Goal: Check status: Check status

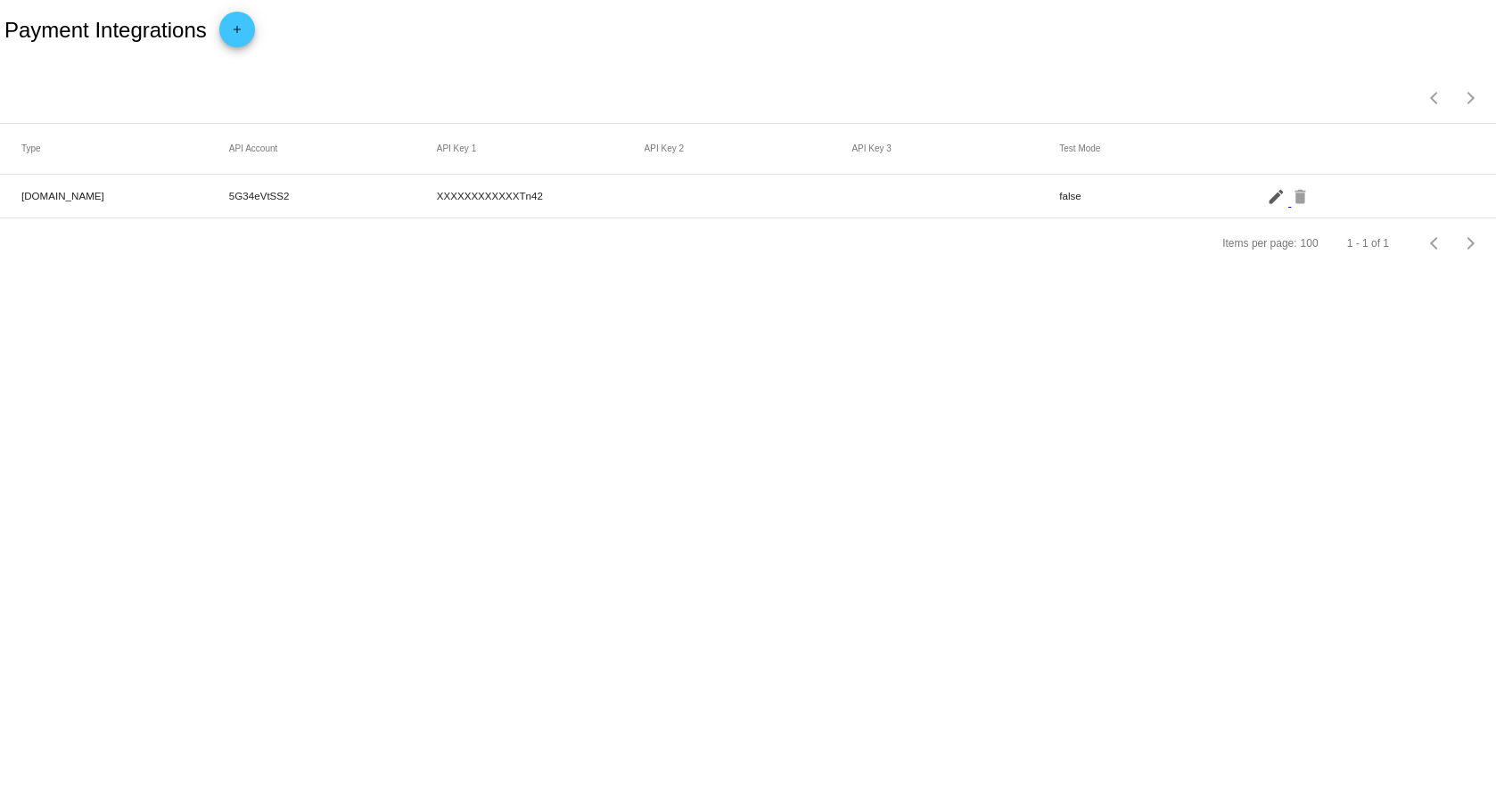
click at [1273, 201] on mat-icon "edit" at bounding box center [1277, 195] width 21 height 27
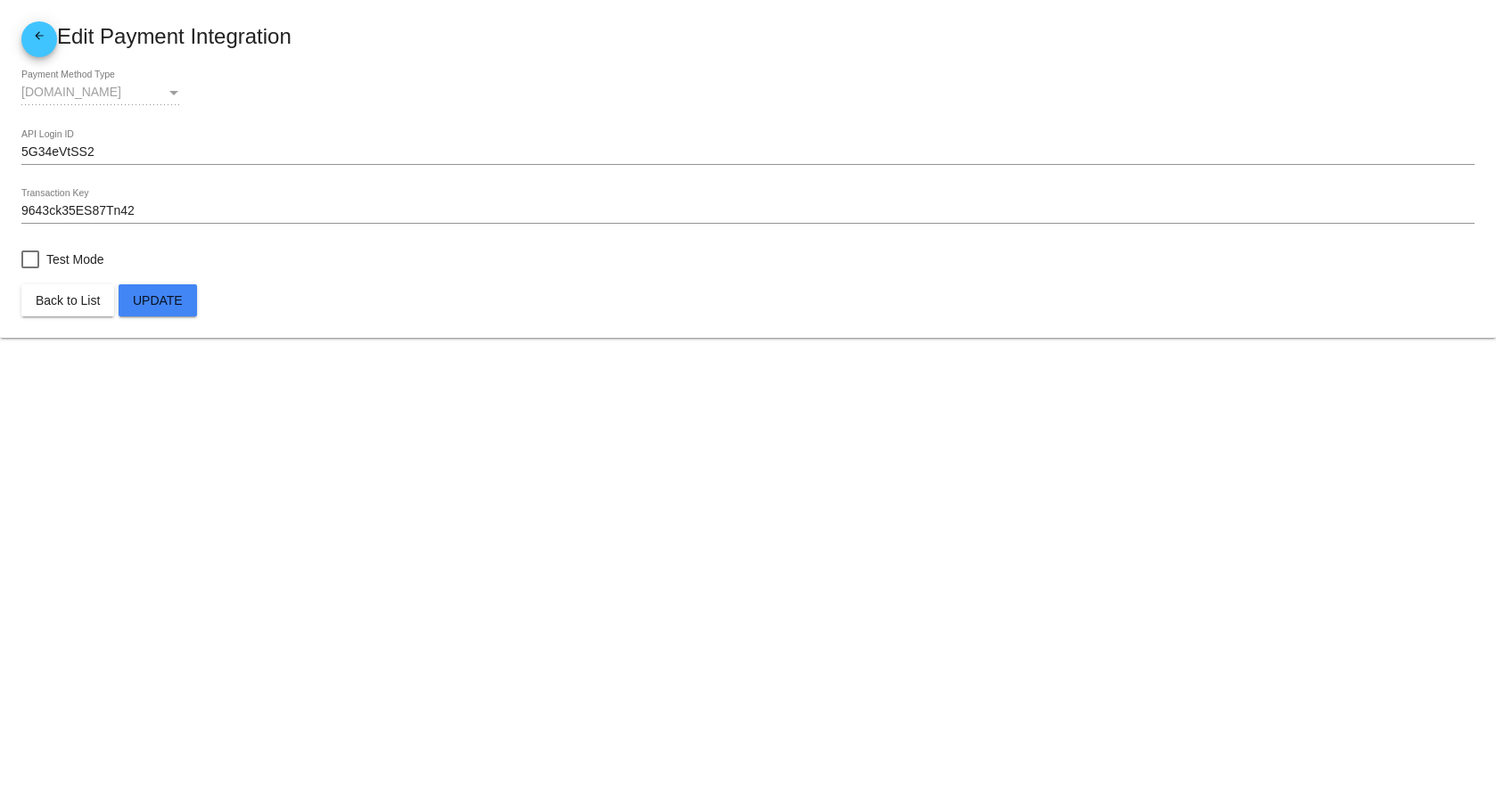
click at [40, 29] on mat-icon "arrow_back" at bounding box center [38, 39] width 21 height 21
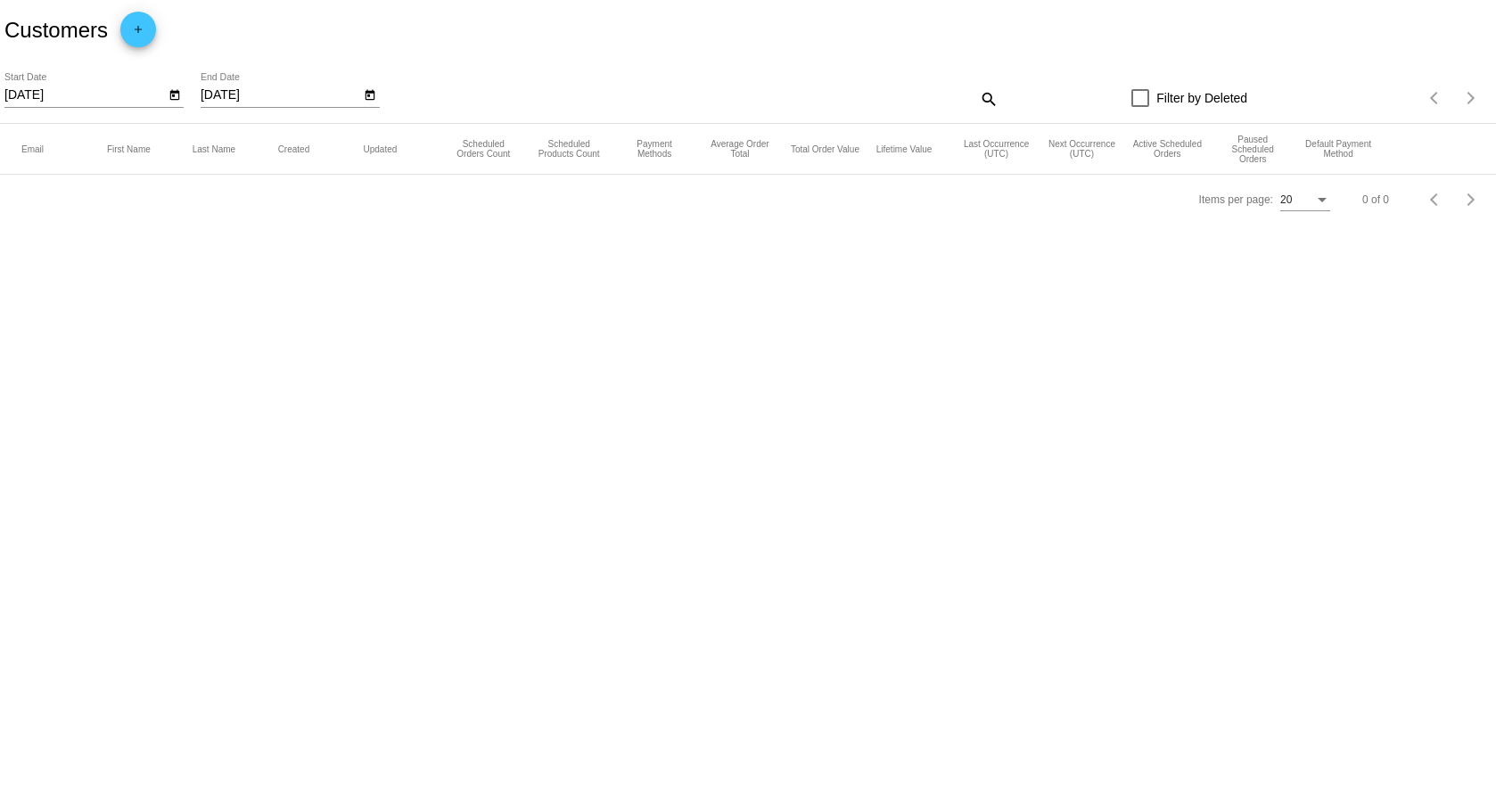
click at [174, 97] on icon "Open calendar" at bounding box center [174, 96] width 10 height 11
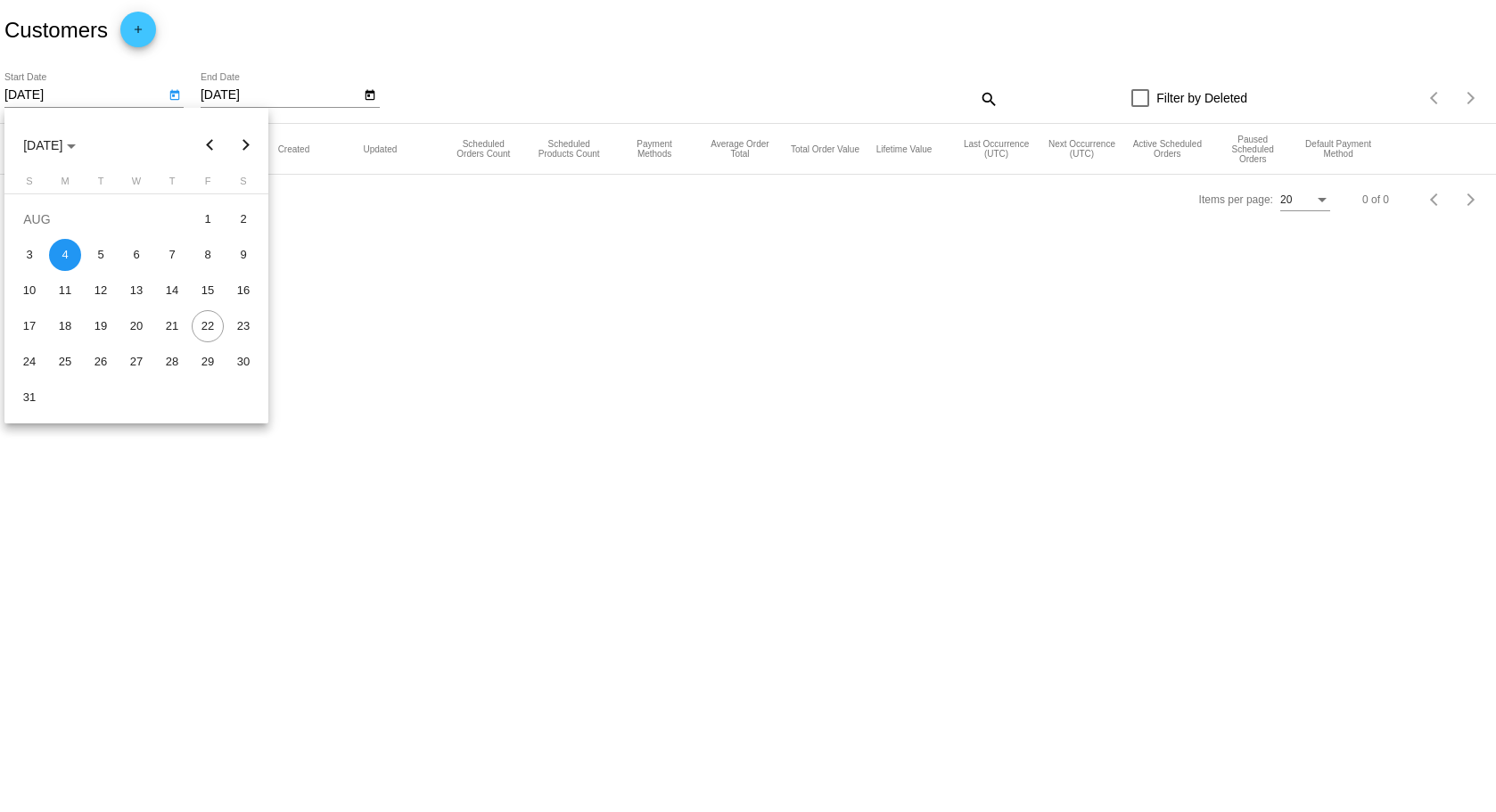
click at [210, 142] on button "Previous month" at bounding box center [210, 145] width 36 height 36
click at [98, 252] on div "1" at bounding box center [100, 254] width 32 height 32
type input "7/1/2025"
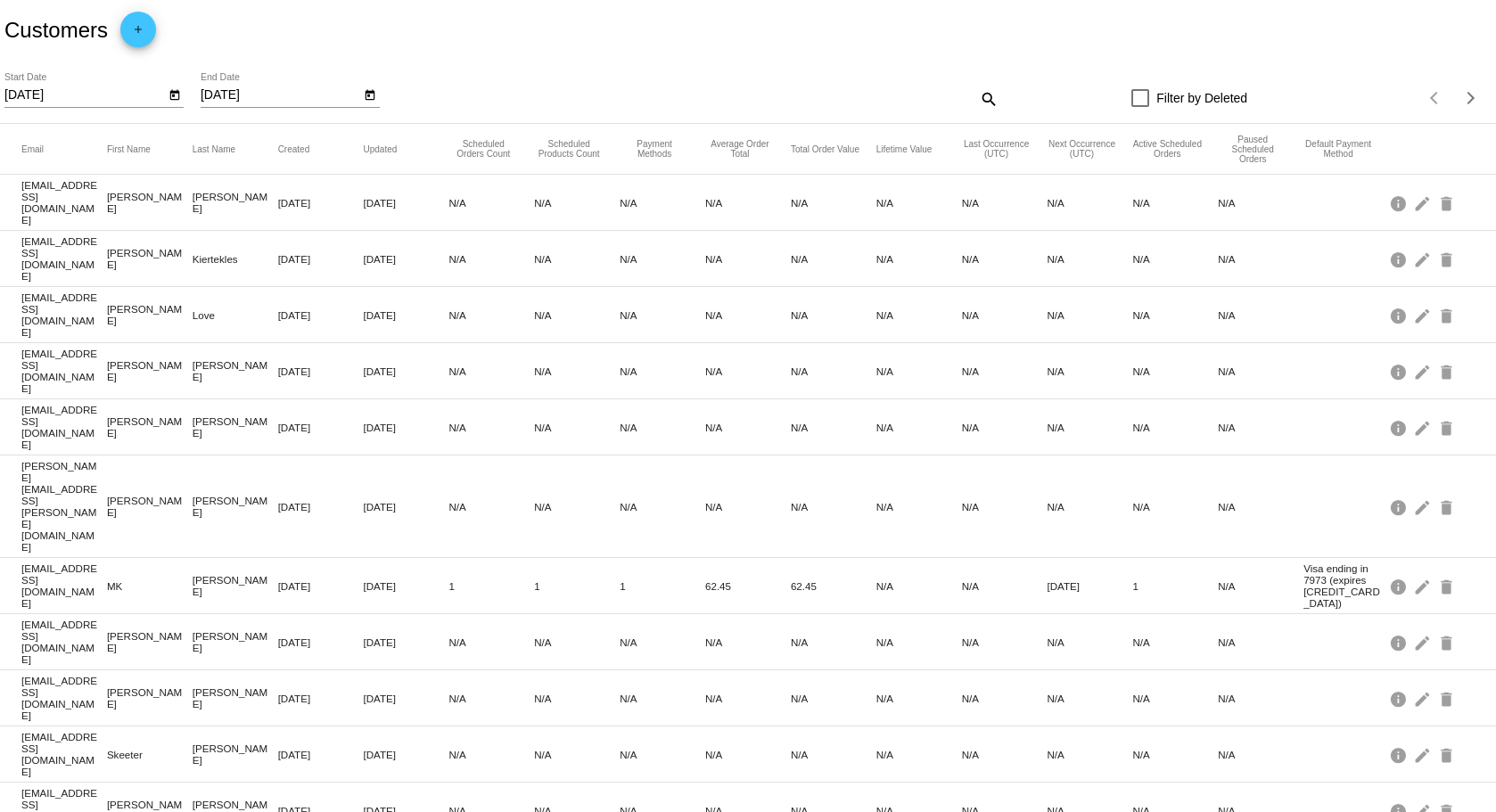
click at [695, 102] on div "search" at bounding box center [812, 98] width 373 height 27
click at [1389, 199] on mat-icon "info" at bounding box center [1399, 202] width 21 height 27
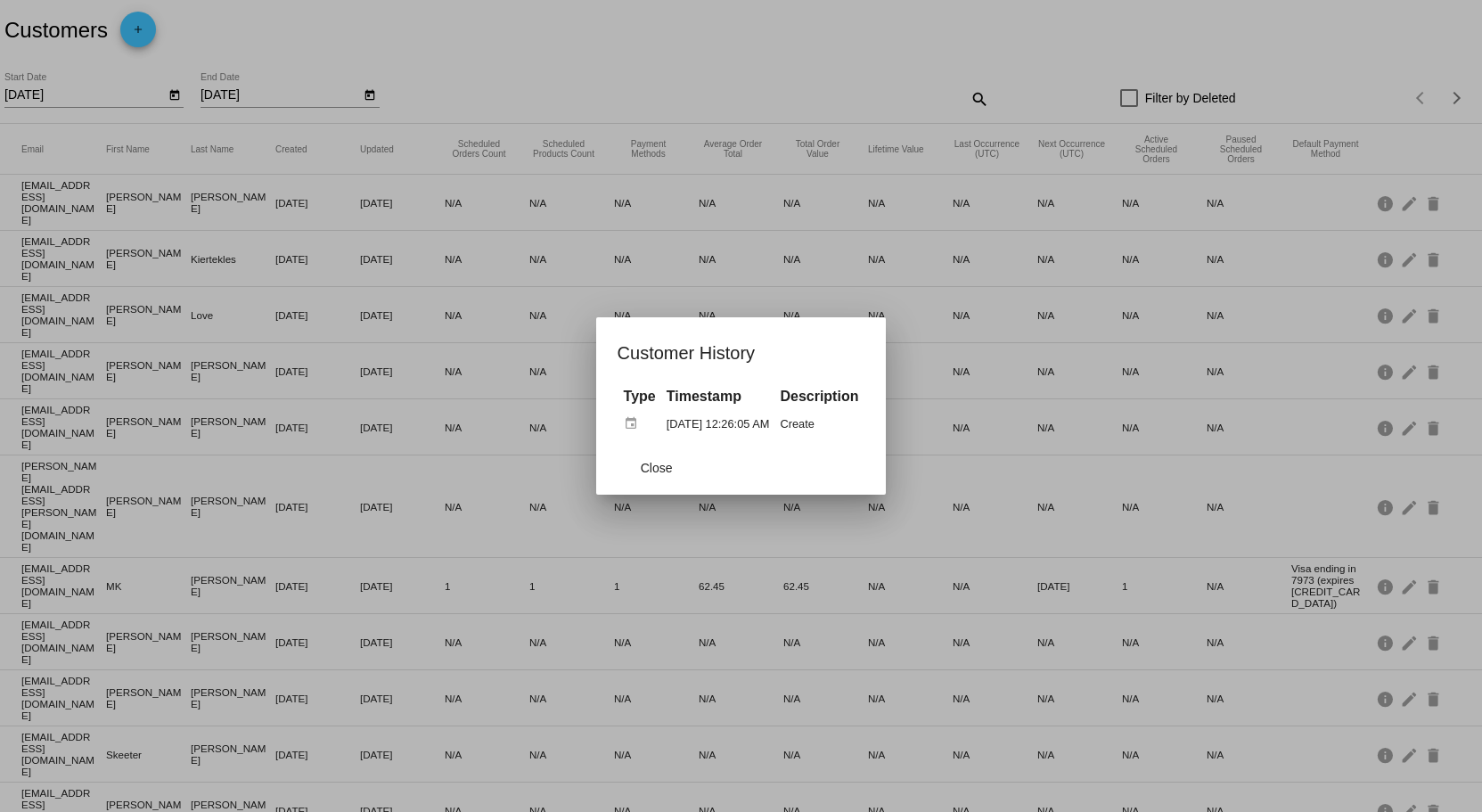
click at [1372, 50] on div at bounding box center [741, 406] width 1482 height 812
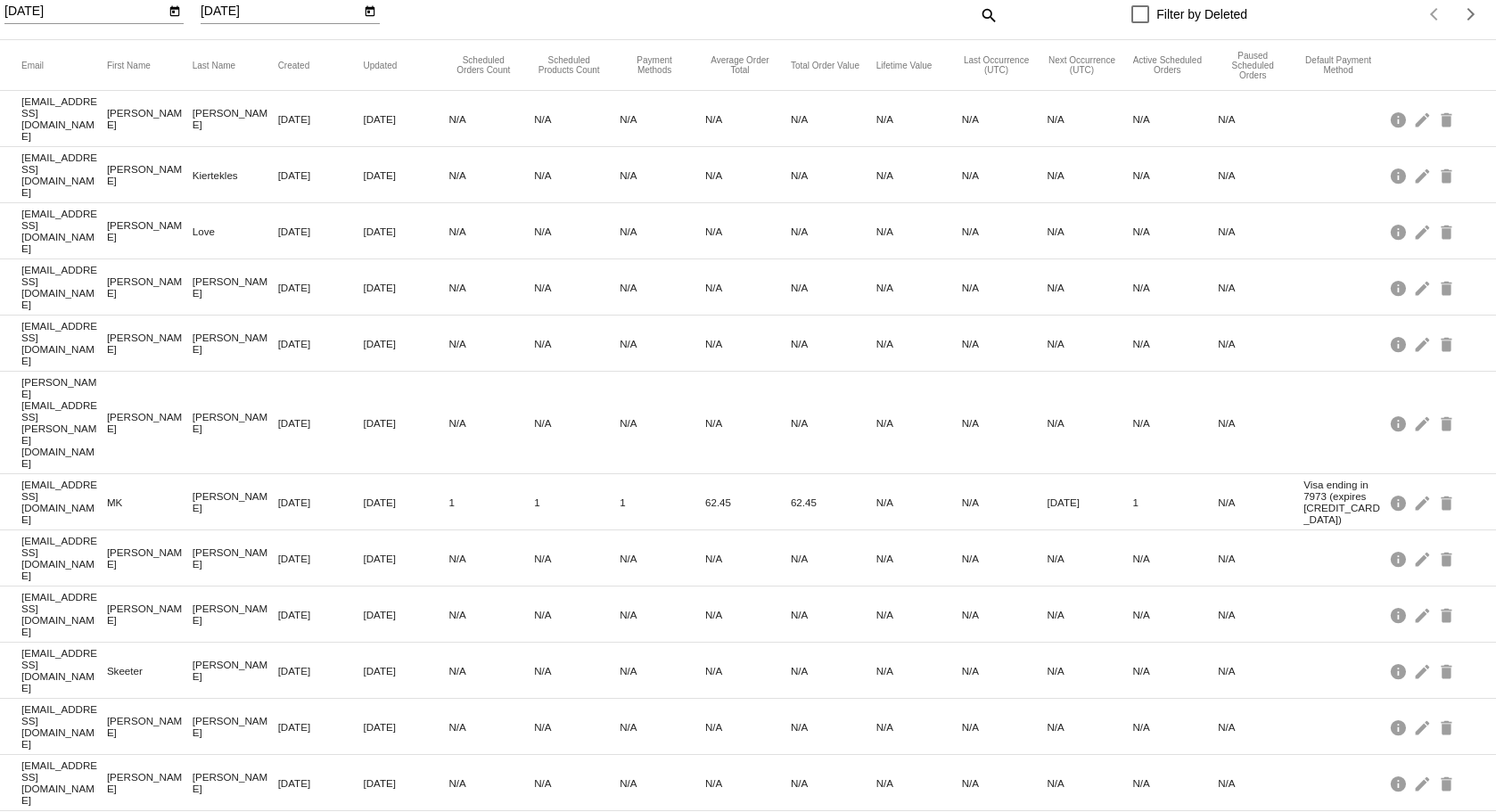
scroll to position [305, 0]
